Goal: Transaction & Acquisition: Purchase product/service

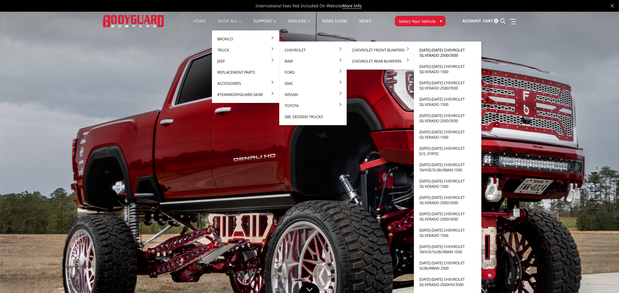
click at [424, 48] on link "[DATE]-[DATE] Chevrolet Silverado 2500/3500" at bounding box center [447, 52] width 63 height 16
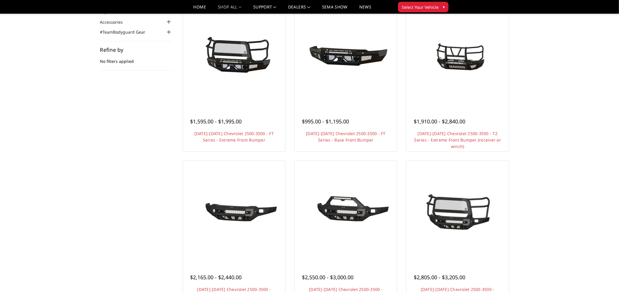
scroll to position [32, 0]
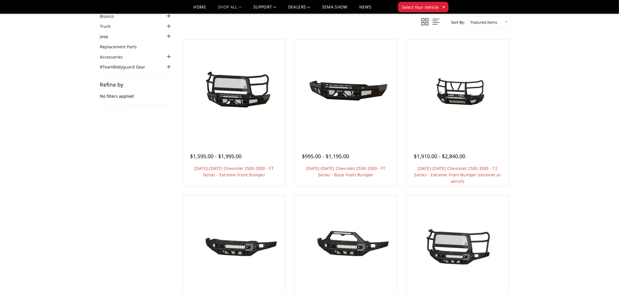
click at [249, 108] on img at bounding box center [234, 91] width 94 height 80
click at [462, 261] on img at bounding box center [458, 247] width 94 height 44
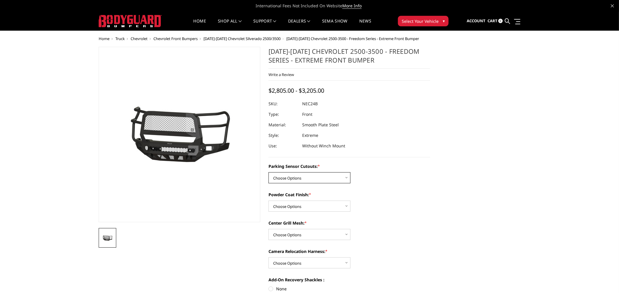
click at [317, 177] on select "Choose Options No - Without Parking Sensor Cutouts Yes - With Parking Sensor Cu…" at bounding box center [309, 177] width 82 height 11
select select "2978"
click at [268, 172] on select "Choose Options No - Without Parking Sensor Cutouts Yes - With Parking Sensor Cu…" at bounding box center [309, 177] width 82 height 11
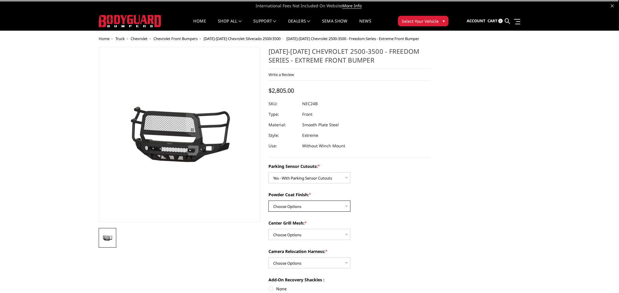
click at [298, 208] on select "Choose Options Bare Metal Texture Black Powder Coat" at bounding box center [309, 206] width 82 height 11
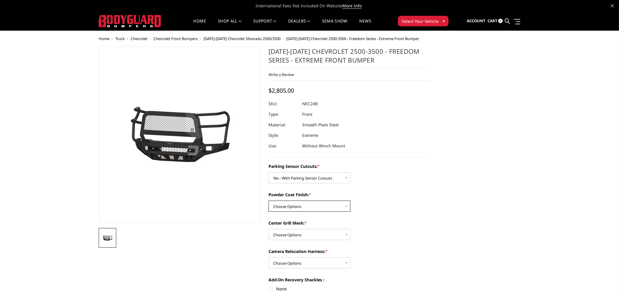
select select "2980"
click at [268, 201] on select "Choose Options Bare Metal Texture Black Powder Coat" at bounding box center [309, 206] width 82 height 11
click at [303, 236] on select "Choose Options WITH Expanded Metal in Center Grill WITHOUT Expanded Metal in Ce…" at bounding box center [309, 234] width 82 height 11
click at [268, 229] on select "Choose Options WITH Expanded Metal in Center Grill WITHOUT Expanded Metal in Ce…" at bounding box center [309, 234] width 82 height 11
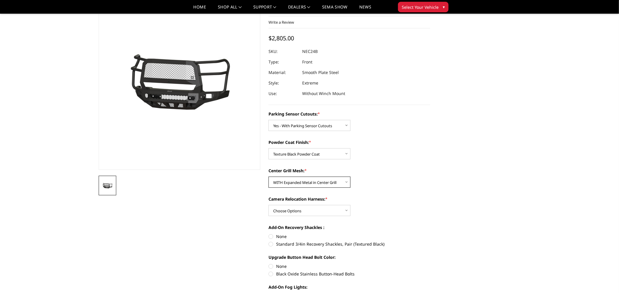
scroll to position [32, 0]
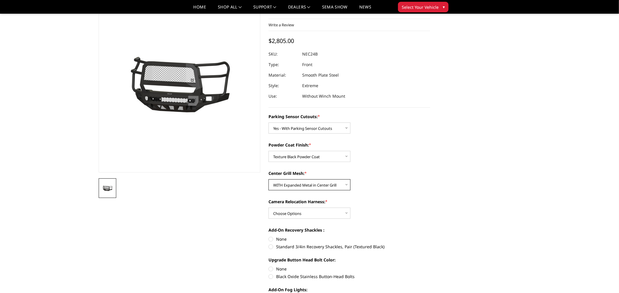
click at [314, 183] on select "Choose Options WITH Expanded Metal in Center Grill WITHOUT Expanded Metal in Ce…" at bounding box center [309, 184] width 82 height 11
click at [268, 179] on select "Choose Options WITH Expanded Metal in Center Grill WITHOUT Expanded Metal in Ce…" at bounding box center [309, 184] width 82 height 11
click at [305, 186] on select "Choose Options WITH Expanded Metal in Center Grill WITHOUT Expanded Metal in Ce…" at bounding box center [309, 184] width 82 height 11
select select "2981"
click at [268, 179] on select "Choose Options WITH Expanded Metal in Center Grill WITHOUT Expanded Metal in Ce…" at bounding box center [309, 184] width 82 height 11
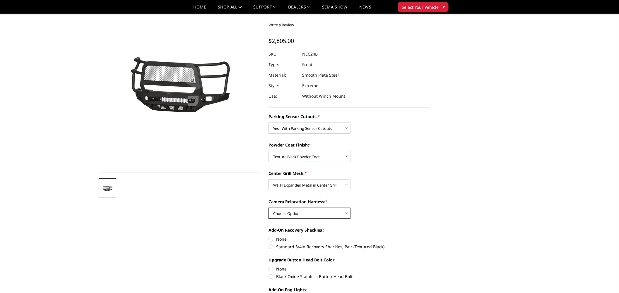
click at [309, 213] on select "Choose Options WITH Camera Relocation Harness WITHOUT Camera Relocation Harness" at bounding box center [309, 213] width 82 height 11
select select "2983"
click at [268, 208] on select "Choose Options WITH Camera Relocation Harness WITHOUT Camera Relocation Harness" at bounding box center [309, 213] width 82 height 11
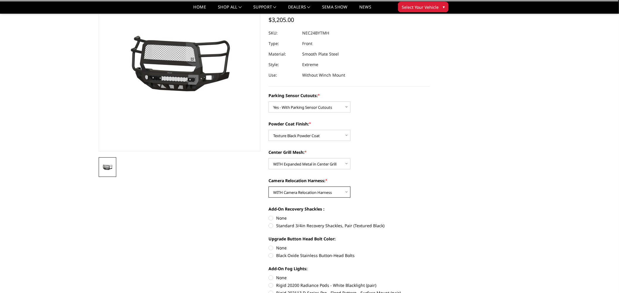
scroll to position [65, 0]
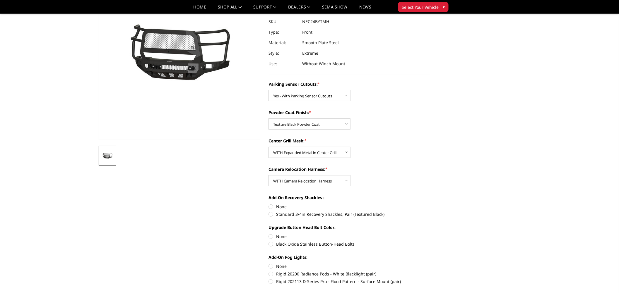
click at [271, 215] on label "Standard 3/4in Recovery Shackles, Pair (Textured Black)" at bounding box center [349, 214] width 162 height 6
click at [430, 204] on input "Standard 3/4in Recovery Shackles, Pair (Textured Black)" at bounding box center [430, 204] width 0 height 0
radio input "true"
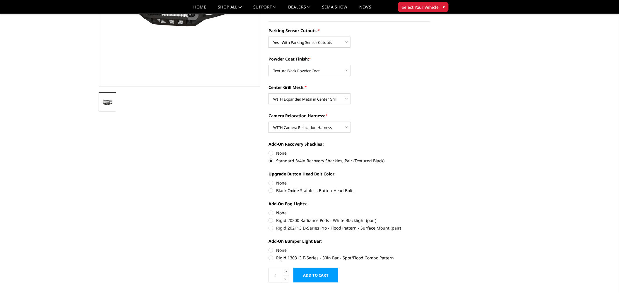
scroll to position [130, 0]
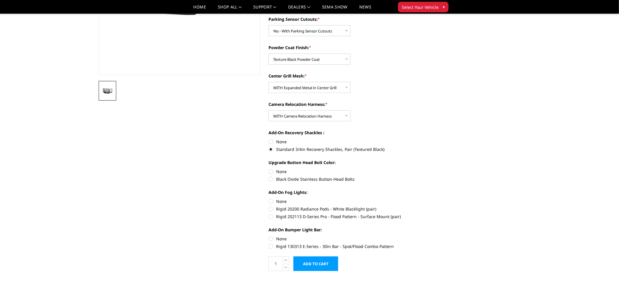
click at [271, 246] on label "Rigid 130313 E-Series - 30in Bar - Spot/Flood Combo Pattern" at bounding box center [349, 246] width 162 height 6
click at [430, 236] on input "Rigid 130313 E-Series - 30in Bar - Spot/Flood Combo Pattern" at bounding box center [430, 236] width 0 height 0
radio input "true"
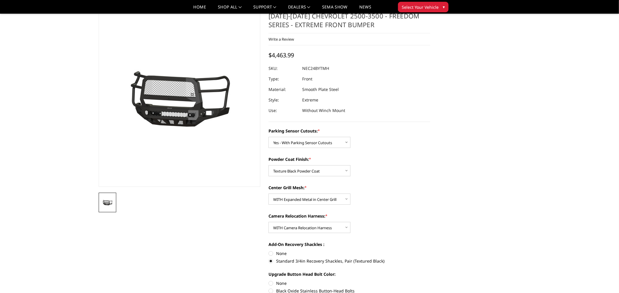
scroll to position [0, 0]
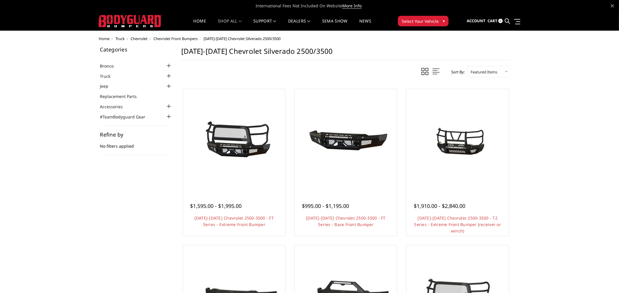
click at [253, 165] on img at bounding box center [234, 140] width 94 height 80
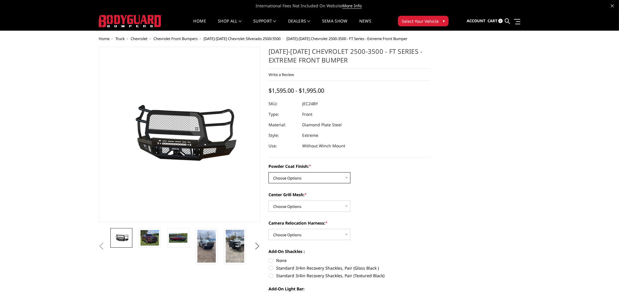
click at [305, 178] on select "Choose Options Bare Metal Gloss Black Powder Coat Textured Black Powder Coat" at bounding box center [309, 177] width 82 height 11
select select "3279"
click at [268, 172] on select "Choose Options Bare Metal Gloss Black Powder Coat Textured Black Powder Coat" at bounding box center [309, 177] width 82 height 11
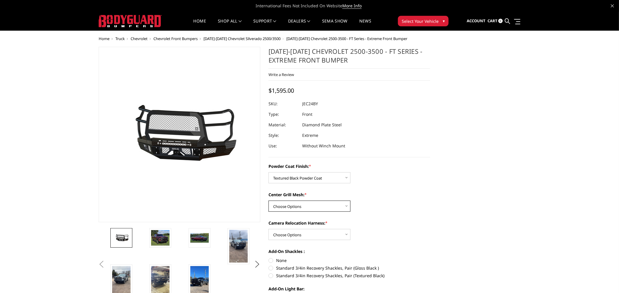
click at [302, 207] on select "Choose Options WITH Expanded Metal in Center Grill WITHOUT Expanded Metal in Ce…" at bounding box center [309, 206] width 82 height 11
select select "3280"
click at [268, 201] on select "Choose Options WITH Expanded Metal in Center Grill WITHOUT Expanded Metal in Ce…" at bounding box center [309, 206] width 82 height 11
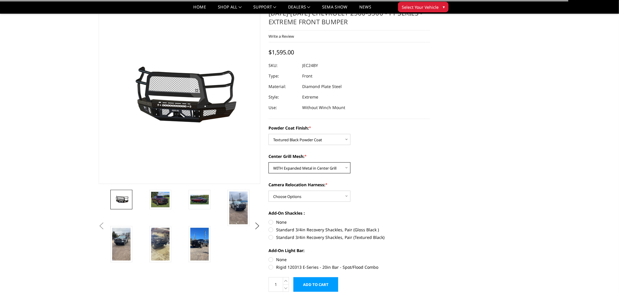
scroll to position [32, 0]
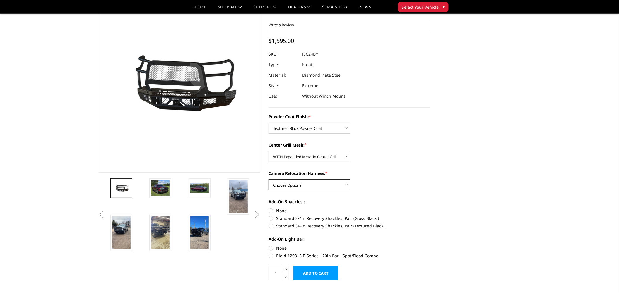
click at [299, 186] on select "Choose Options WITH Camera Relocation Harness WITHOUT Camera Relocation Harness" at bounding box center [309, 184] width 82 height 11
select select "3282"
click at [268, 179] on select "Choose Options WITH Camera Relocation Harness WITHOUT Camera Relocation Harness" at bounding box center [309, 184] width 82 height 11
click at [270, 229] on label "Standard 3/4in Recovery Shackles, Pair (Textured Black)" at bounding box center [349, 226] width 162 height 6
click at [430, 216] on input "Standard 3/4in Recovery Shackles, Pair (Textured Black)" at bounding box center [430, 215] width 0 height 0
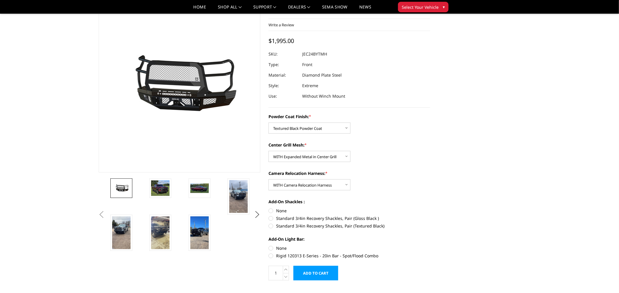
radio input "true"
click at [269, 255] on label "Rigid 120313 E-Series - 20in Bar - Spot/Flood Combo" at bounding box center [349, 256] width 162 height 6
click at [430, 246] on input "Rigid 120313 E-Series - 20in Bar - Spot/Flood Combo" at bounding box center [430, 245] width 0 height 0
radio input "true"
